Goal: Task Accomplishment & Management: Manage account settings

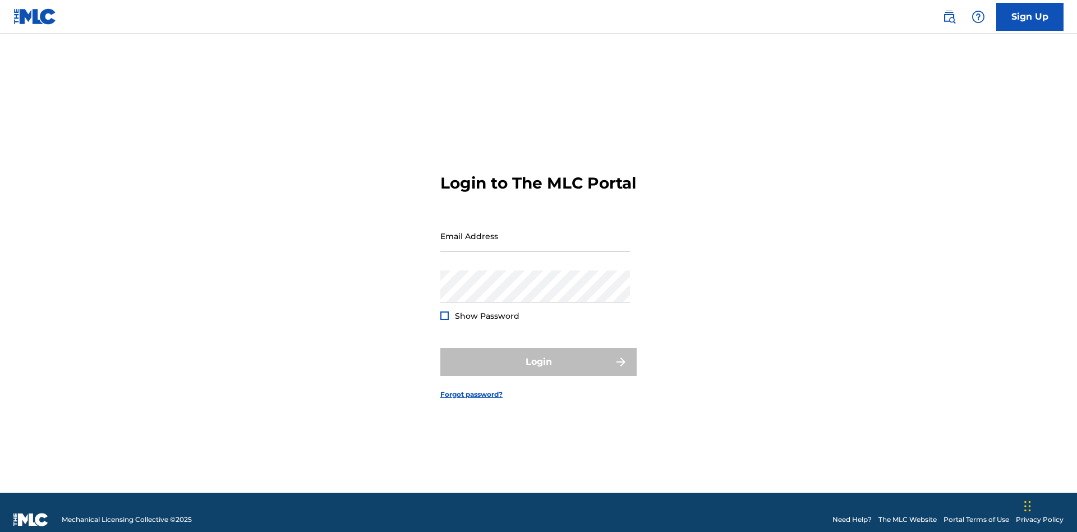
scroll to position [15, 0]
click at [535, 231] on input "Email Address" at bounding box center [536, 236] width 190 height 32
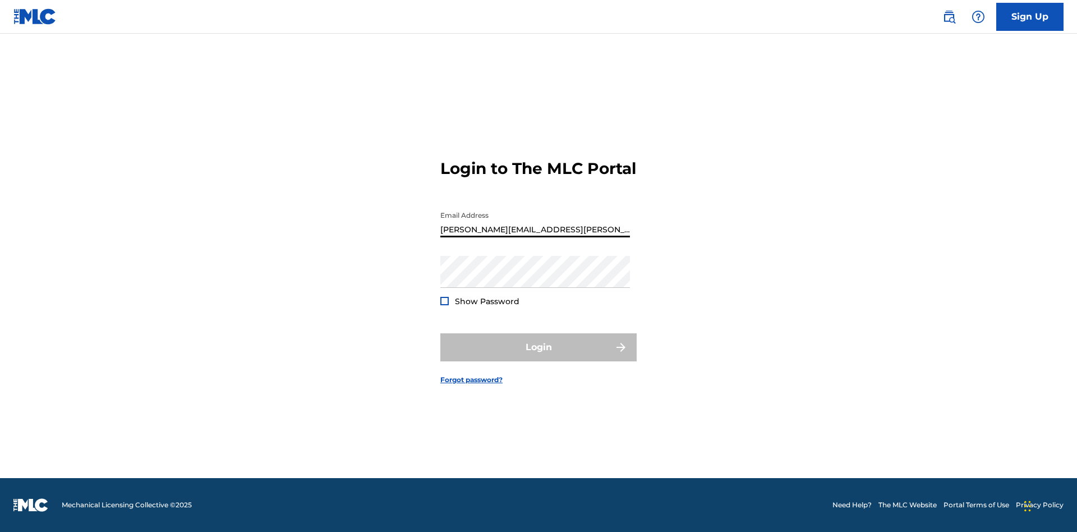
type input "Krystal.Ribble@themlc.com"
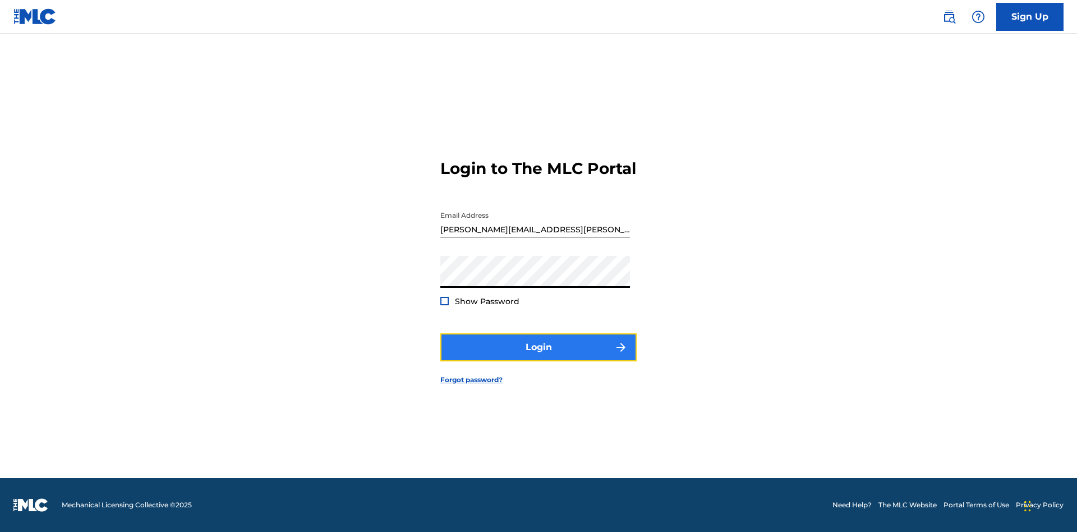
click at [539, 357] on button "Login" at bounding box center [539, 347] width 196 height 28
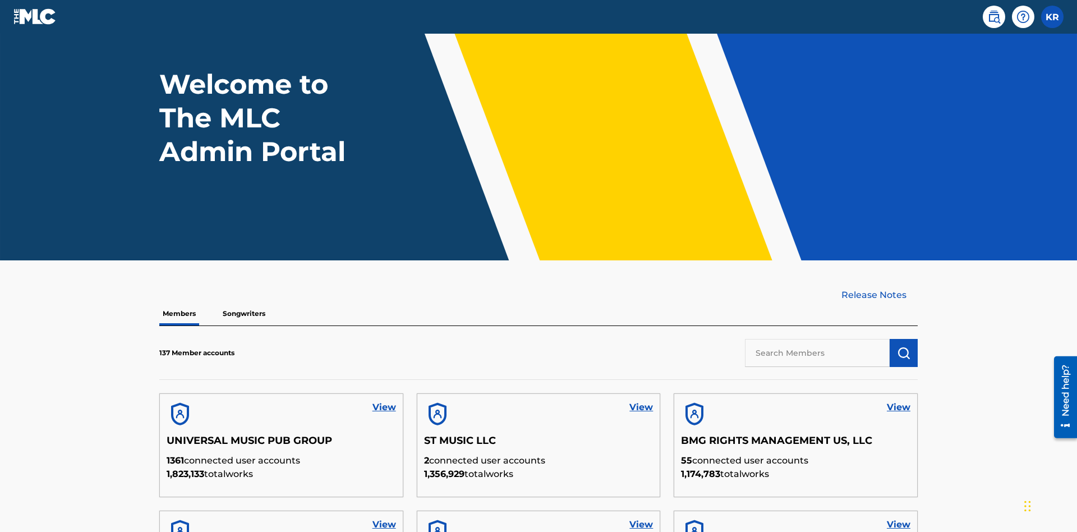
click at [818, 339] on input "text" at bounding box center [817, 353] width 145 height 28
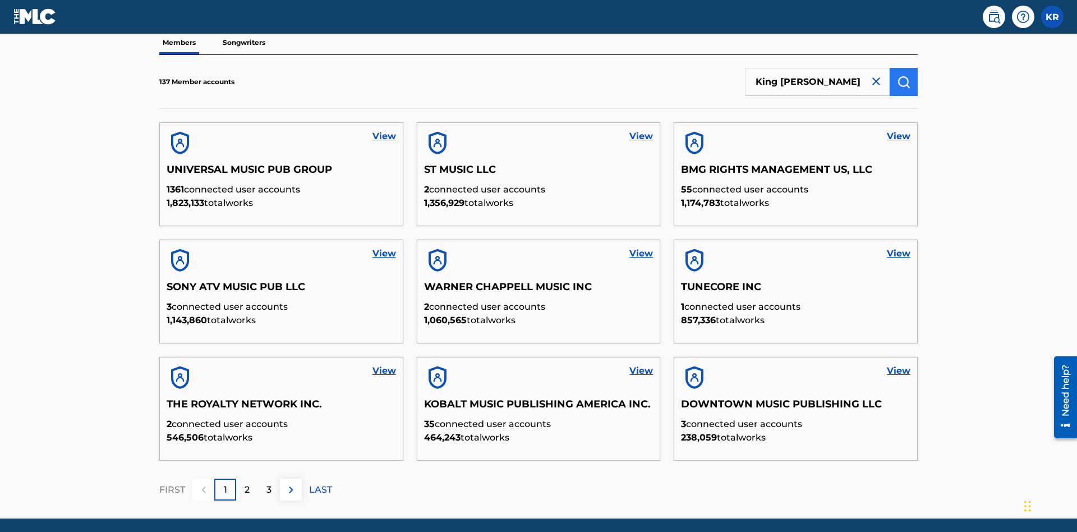
type input "King McTesterson"
click at [904, 75] on img "submit" at bounding box center [903, 81] width 13 height 13
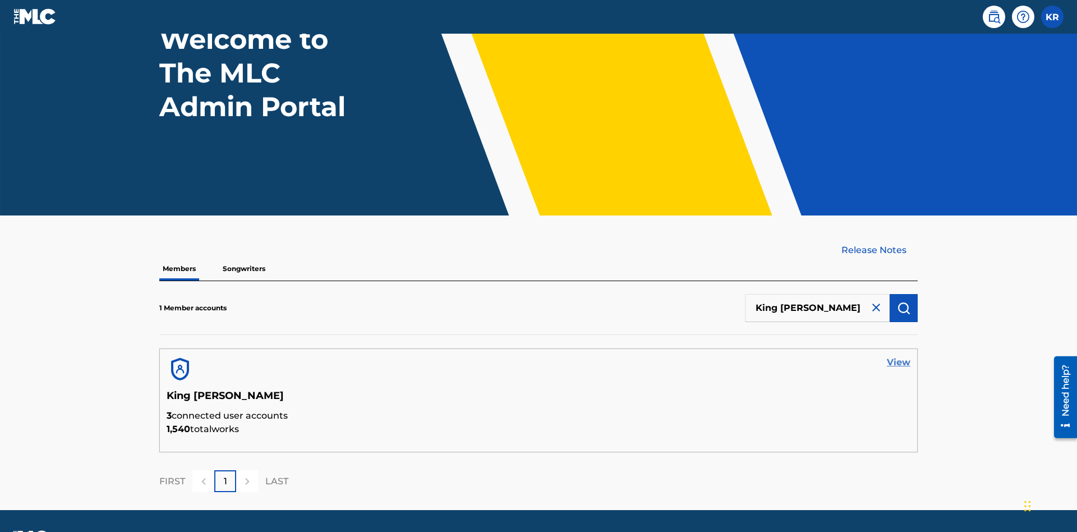
click at [899, 356] on link "View" at bounding box center [899, 362] width 24 height 13
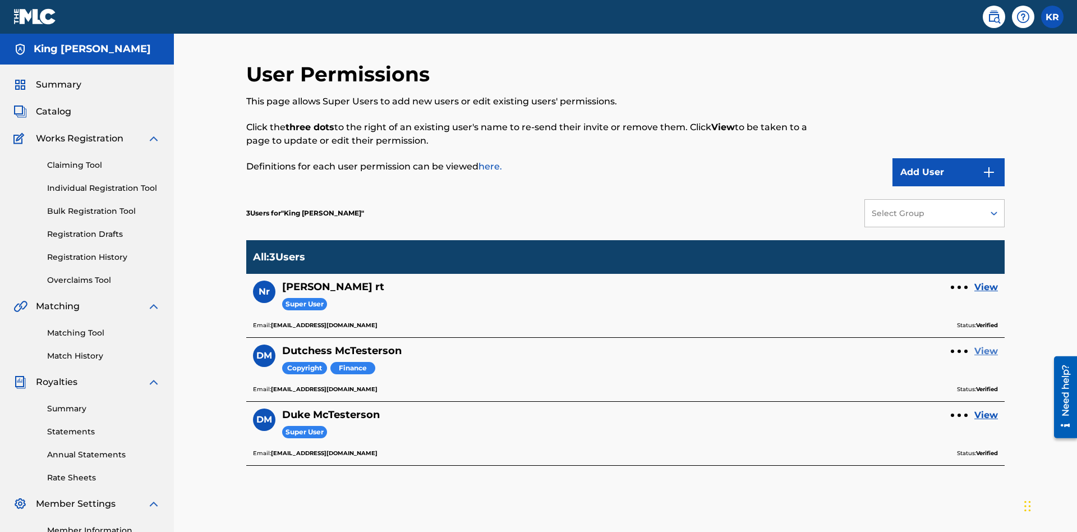
click at [987, 345] on link "View" at bounding box center [987, 351] width 24 height 13
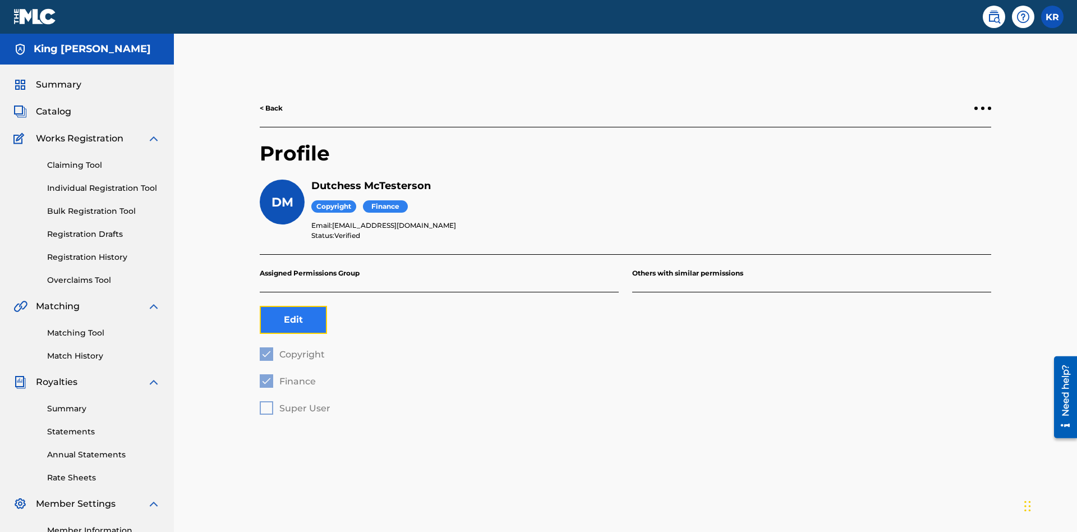
click at [293, 306] on button "Edit" at bounding box center [293, 320] width 67 height 28
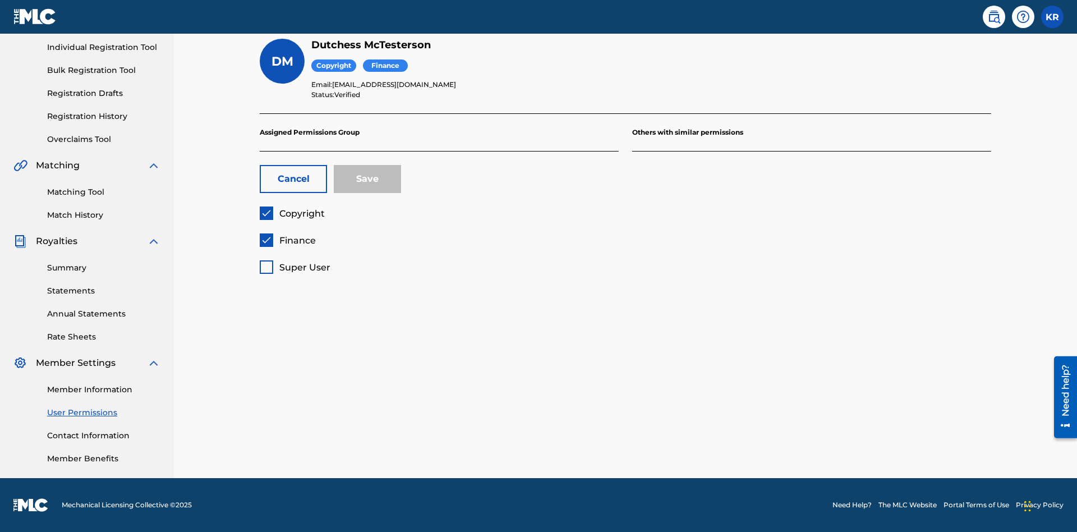
click at [292, 213] on span "Copyright" at bounding box center [301, 213] width 45 height 11
click at [287, 240] on span "Finance" at bounding box center [297, 240] width 36 height 11
click at [295, 267] on span "Super User" at bounding box center [304, 267] width 51 height 11
